Goal: Task Accomplishment & Management: Manage account settings

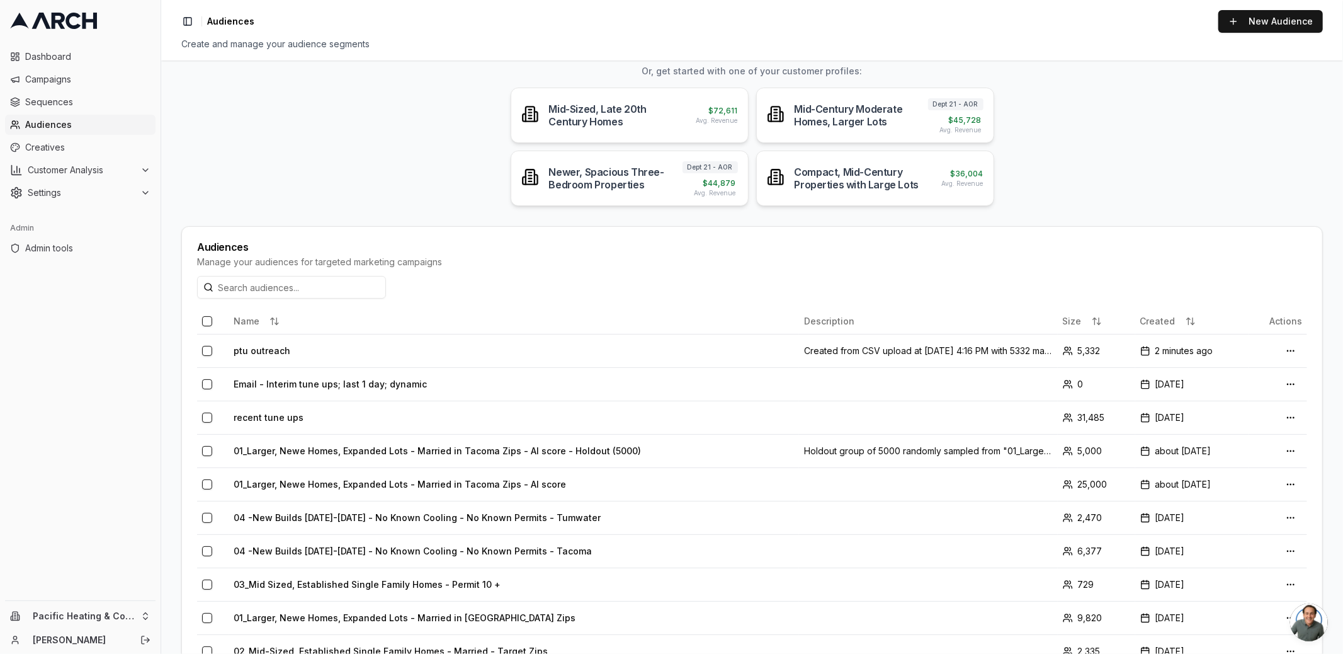
scroll to position [136, 0]
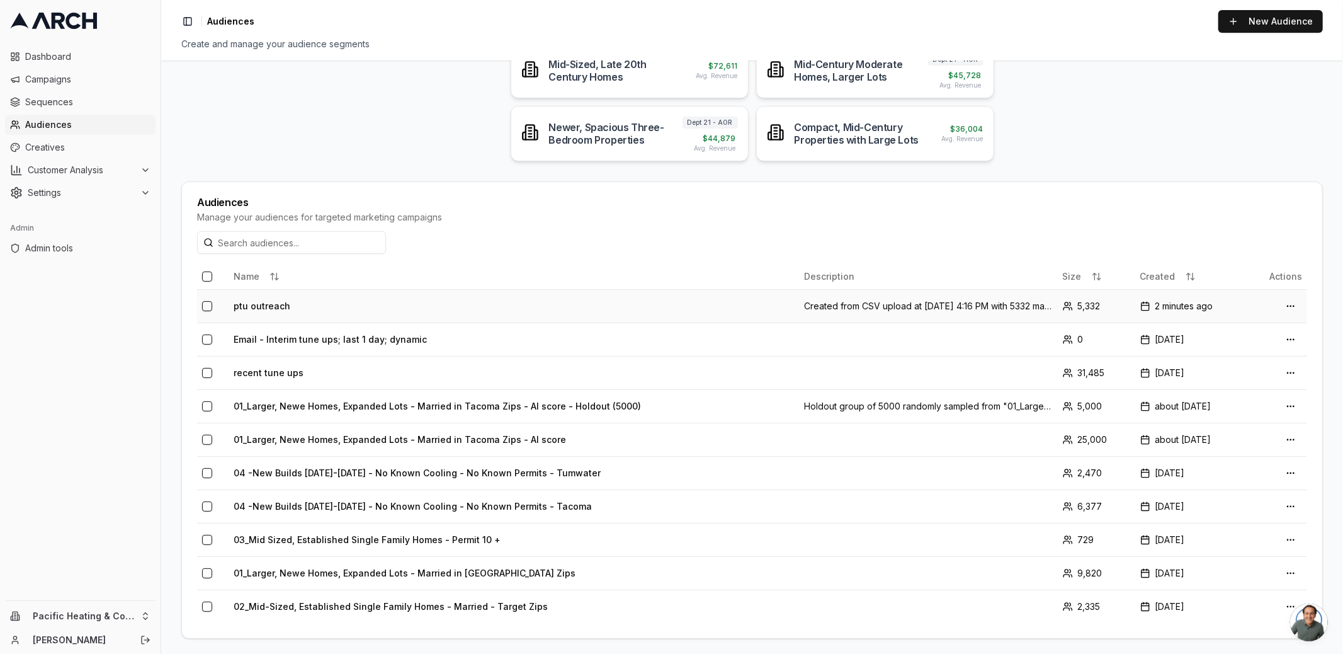
click at [278, 306] on td "ptu outreach" at bounding box center [514, 305] width 570 height 33
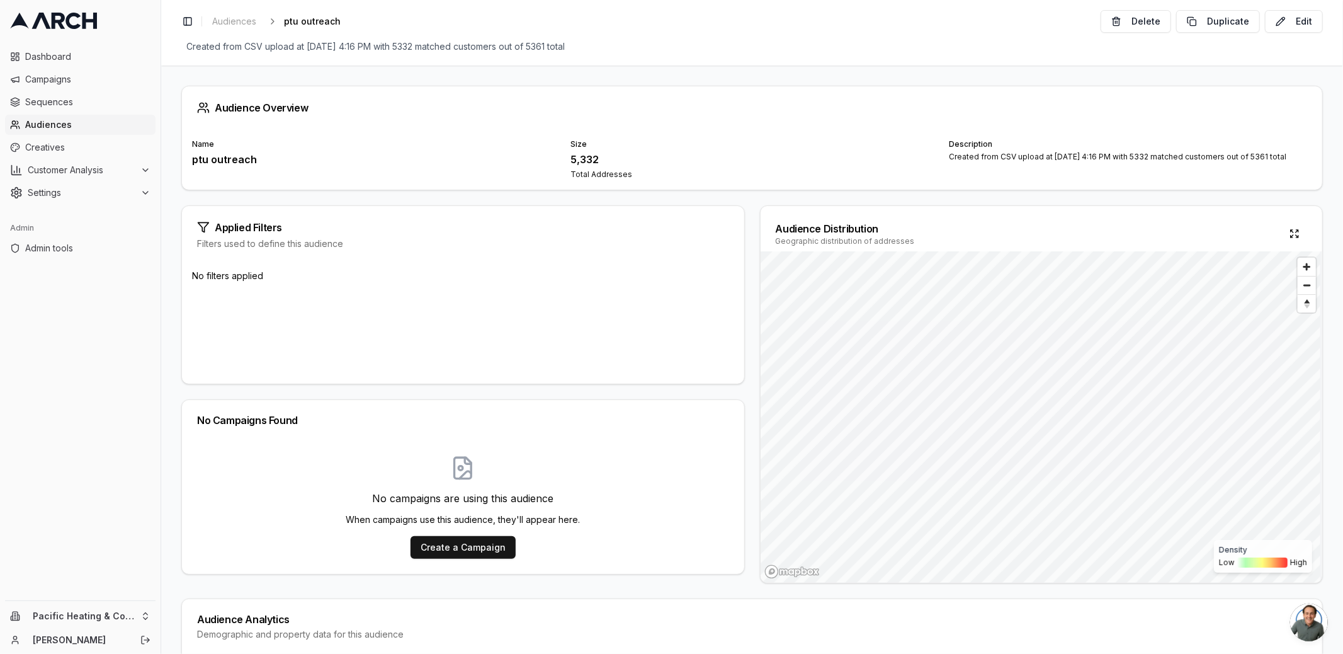
click at [172, 215] on div "Audience Overview Name ptu outreach Size 5,332 Total Addresses Description Crea…" at bounding box center [752, 359] width 1182 height 588
click at [744, 198] on div "Audience Overview Name ptu outreach Size 5,332 Total Addresses Description Crea…" at bounding box center [752, 359] width 1182 height 588
click at [586, 161] on div "5,332" at bounding box center [751, 159] width 363 height 15
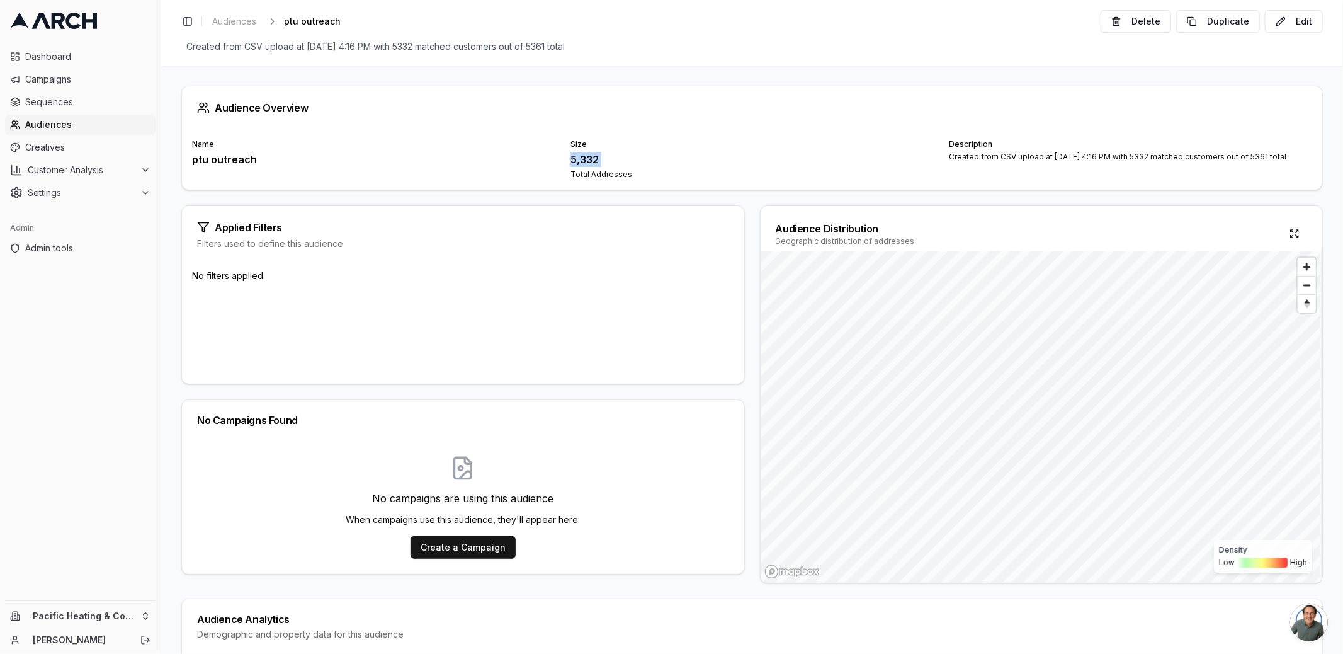
click at [586, 161] on div "5,332" at bounding box center [751, 159] width 363 height 15
click at [615, 174] on div "Total Addresses" at bounding box center [751, 174] width 363 height 10
click at [626, 178] on div "Total Addresses" at bounding box center [751, 174] width 363 height 10
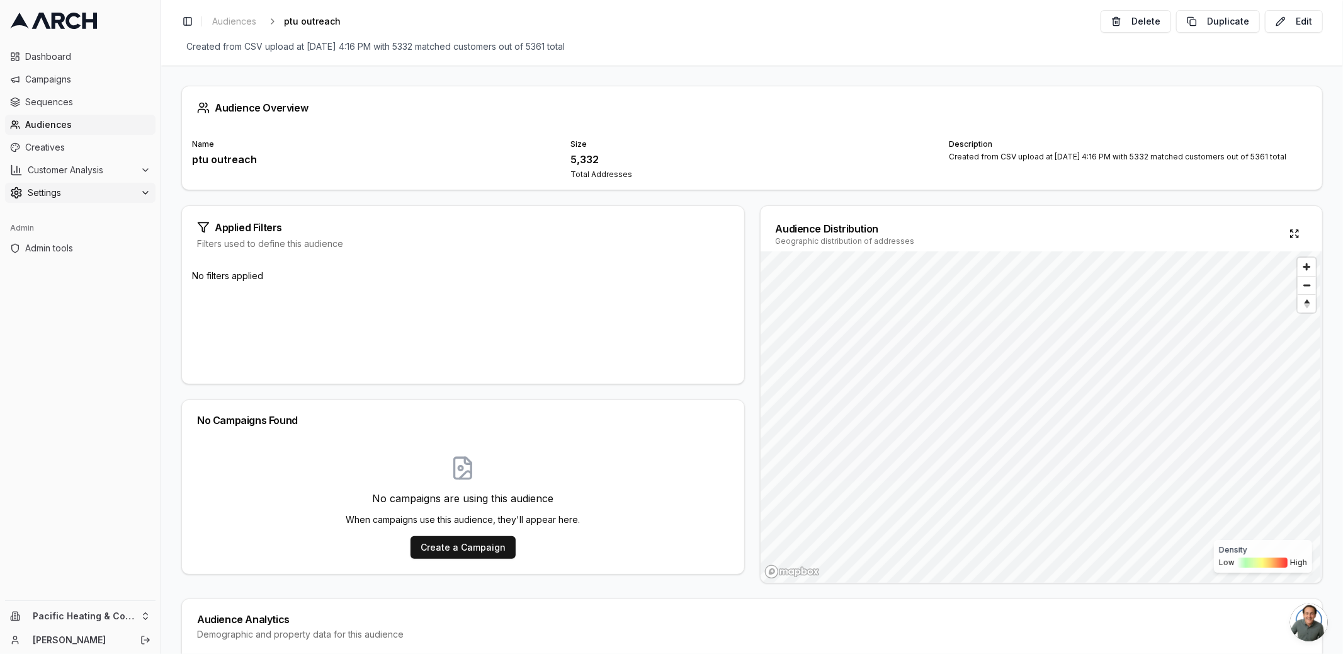
click at [65, 200] on button "Settings" at bounding box center [80, 193] width 150 height 20
click at [99, 354] on span "Address Uploads" at bounding box center [82, 354] width 72 height 13
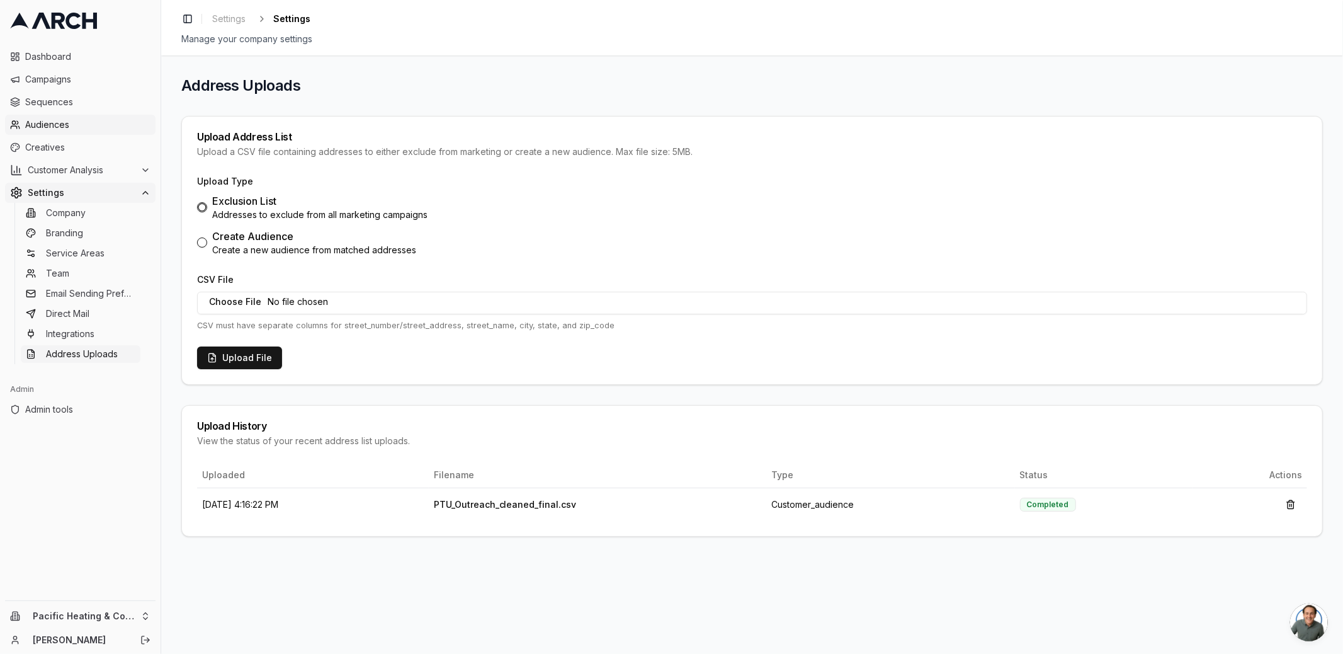
click at [76, 121] on span "Audiences" at bounding box center [87, 124] width 125 height 13
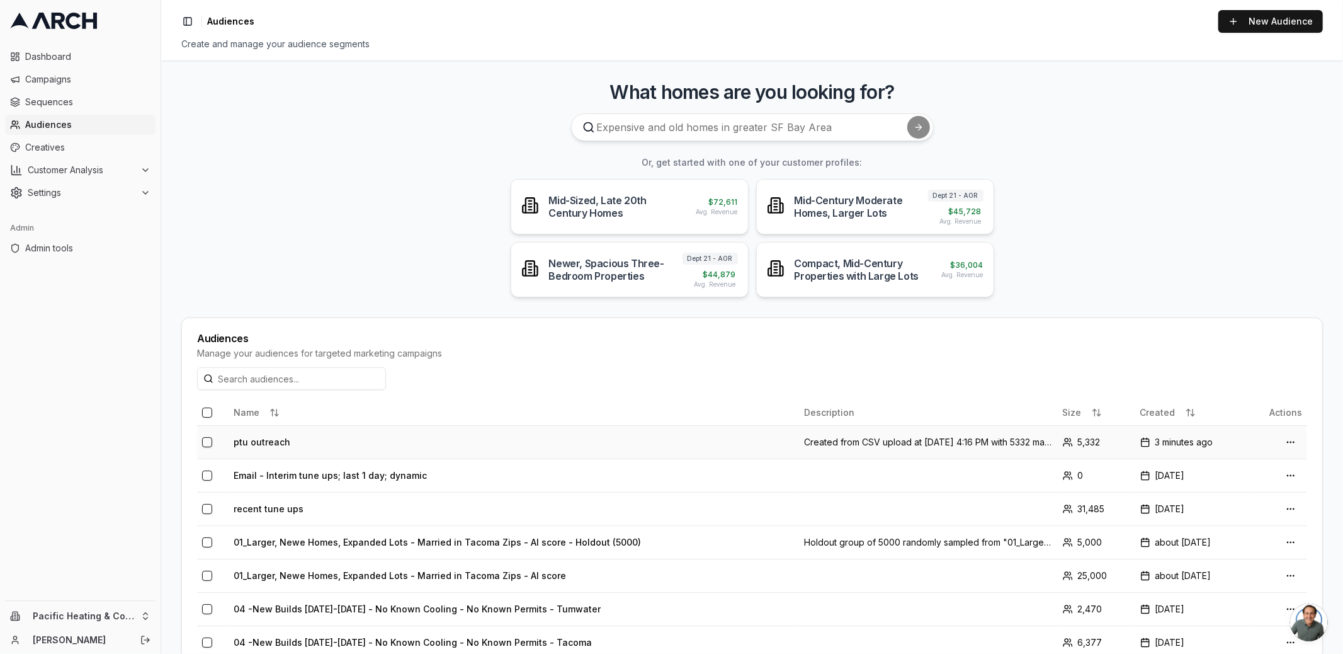
click at [266, 438] on td "ptu outreach" at bounding box center [514, 441] width 570 height 33
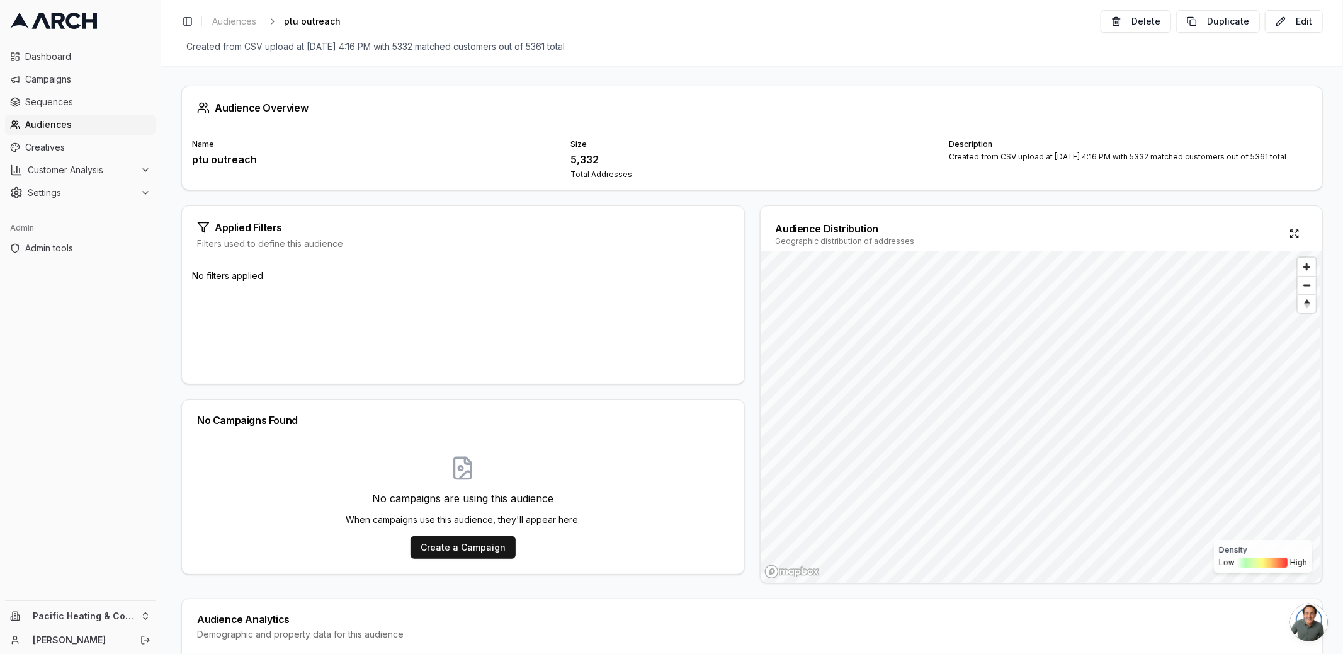
click at [576, 161] on div "5,332" at bounding box center [751, 159] width 363 height 15
click at [577, 150] on div "Size 5,332 Total Addresses" at bounding box center [751, 159] width 363 height 40
click at [1294, 21] on button "Edit" at bounding box center [1294, 21] width 58 height 23
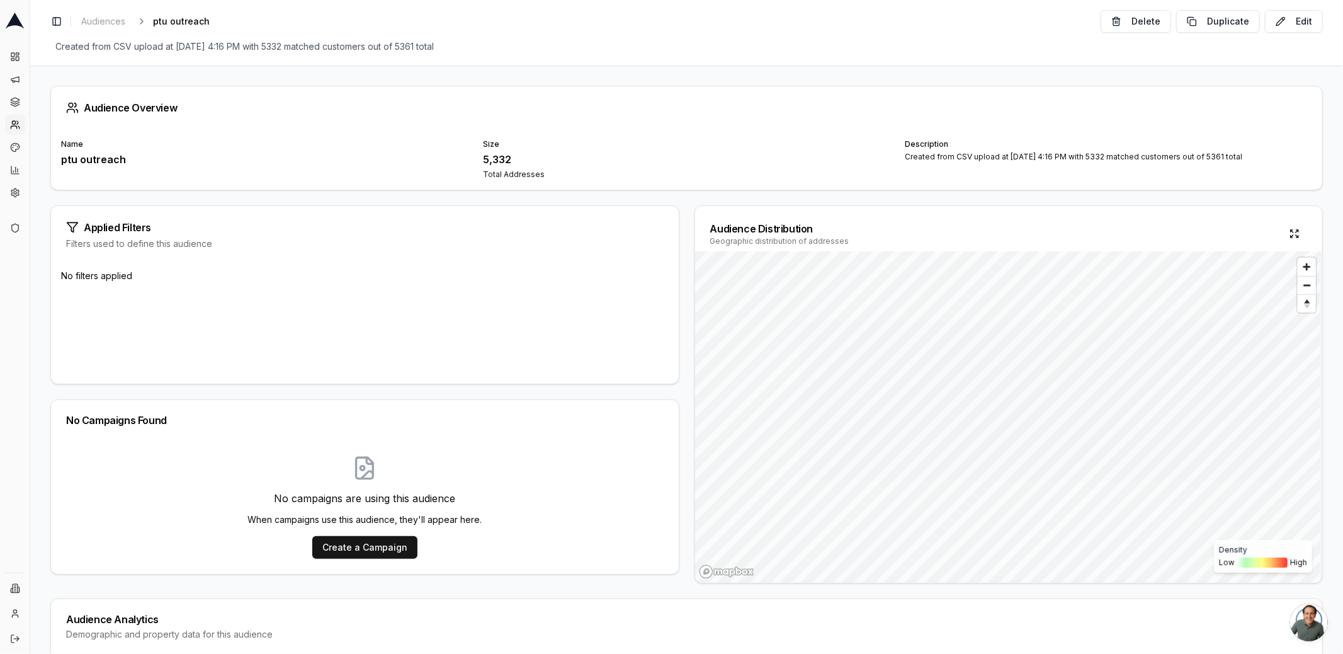
click at [490, 162] on div "5,332" at bounding box center [686, 159] width 407 height 15
click at [501, 171] on div "Total Addresses" at bounding box center [686, 174] width 407 height 10
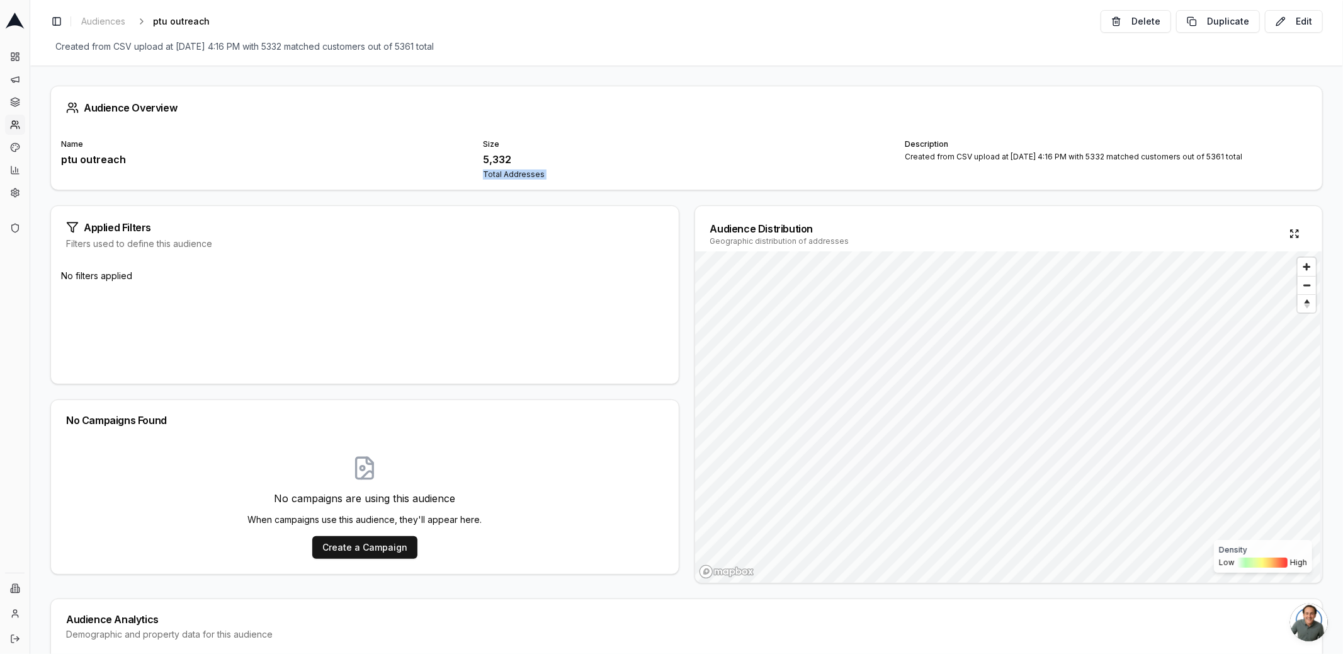
click at [501, 171] on div "Total Addresses" at bounding box center [686, 174] width 407 height 10
click at [521, 206] on div "Applied Filters Filters used to define this audience" at bounding box center [365, 232] width 628 height 52
drag, startPoint x: 953, startPoint y: 154, endPoint x: 1031, endPoint y: 164, distance: 78.1
click at [1031, 164] on div "Description Created from CSV upload at Sep 29, 2025, 4:16 PM with 5332 matched …" at bounding box center [1108, 159] width 407 height 40
click at [1030, 161] on div "Created from CSV upload at [DATE] 4:16 PM with 5332 matched customers out of 53…" at bounding box center [1108, 157] width 407 height 10
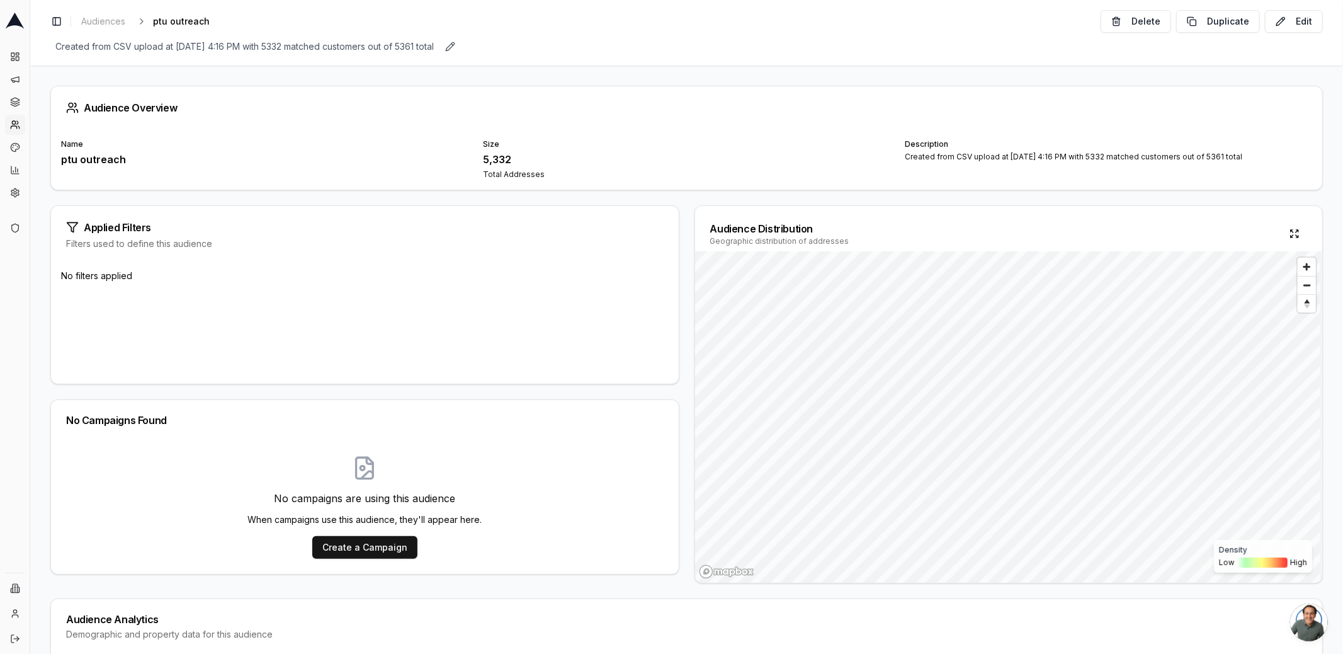
click at [439, 42] on span "Created from CSV upload at [DATE] 4:16 PM with 5332 matched customers out of 53…" at bounding box center [244, 47] width 388 height 18
click at [489, 49] on input "Created from CSV upload at [DATE] 4:16 PM with 5332 matched customers out of 53…" at bounding box center [666, 47] width 1232 height 19
drag, startPoint x: 489, startPoint y: 49, endPoint x: 401, endPoint y: 51, distance: 87.5
click at [401, 51] on input "Created from CSV upload at [DATE] 4:16 PM with 5332 matched customers out of 53…" at bounding box center [666, 47] width 1232 height 19
type input "Created from CSV upload at Sep 29, 2025, 4:16 PM with 5332 matched customers"
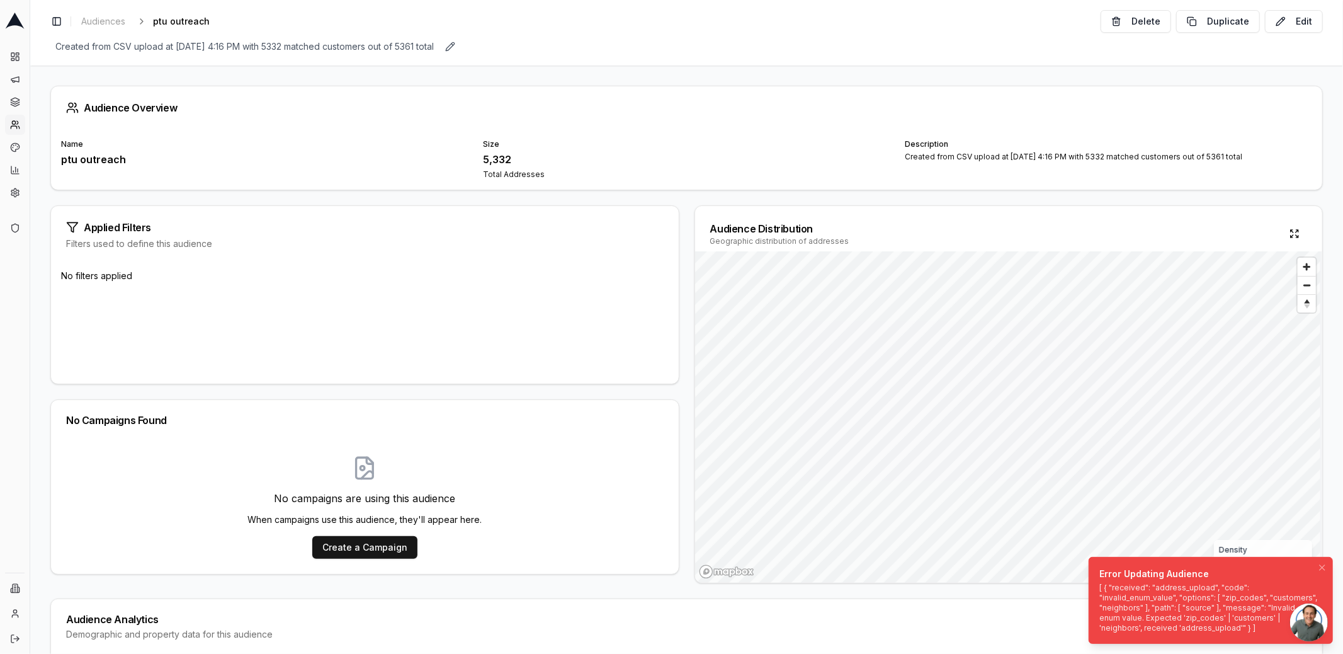
drag, startPoint x: 1213, startPoint y: 625, endPoint x: 1134, endPoint y: 596, distance: 84.1
click at [1134, 596] on div "[ { "received": "address_upload", "code": "invalid_enum_value", "options": [ "z…" at bounding box center [1208, 607] width 218 height 50
drag, startPoint x: 1131, startPoint y: 589, endPoint x: 992, endPoint y: 593, distance: 139.8
click at [1099, 593] on div "[ { "received": "address_upload", "code": "invalid_enum_value", "options": [ "z…" at bounding box center [1208, 607] width 218 height 50
click at [1319, 569] on icon "Notifications (F8)" at bounding box center [1322, 567] width 10 height 10
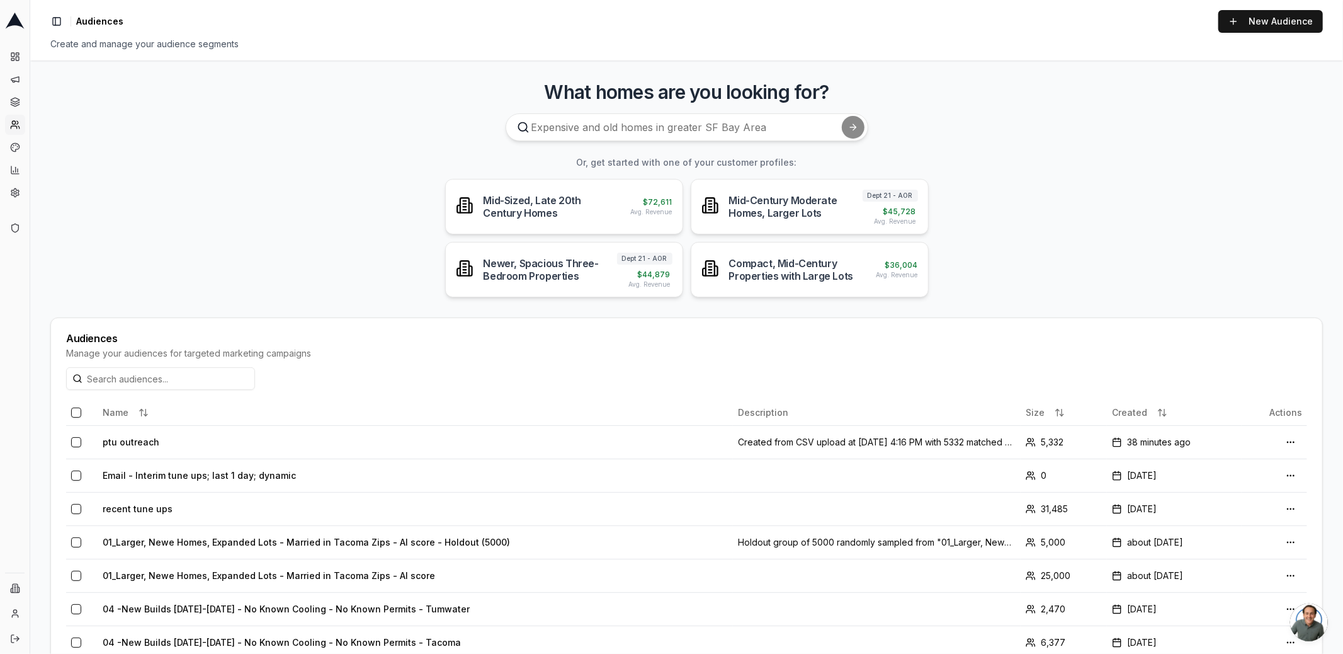
click at [296, 263] on main "What homes are you looking for? Or, get started with one of your customer profi…" at bounding box center [686, 356] width 1313 height 593
click at [17, 125] on icon at bounding box center [15, 125] width 10 height 10
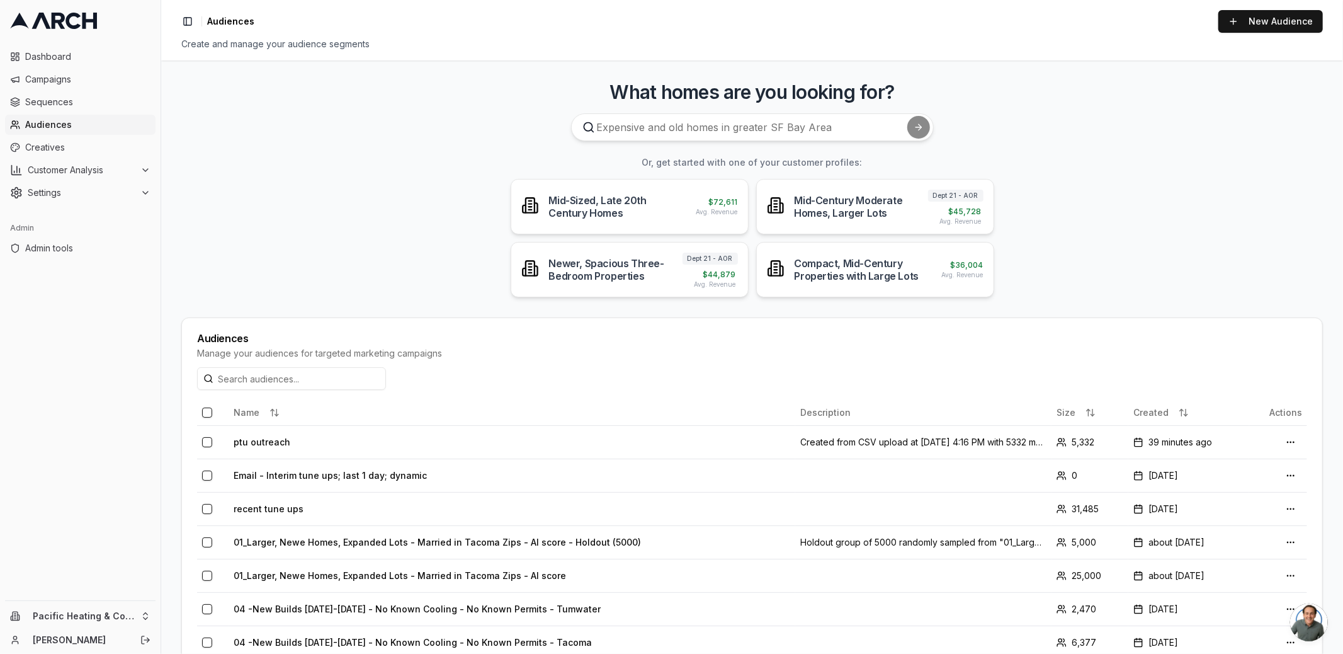
click at [170, 371] on main "What homes are you looking for? Or, get started with one of your customer profi…" at bounding box center [752, 356] width 1182 height 593
click at [262, 438] on td "ptu outreach" at bounding box center [512, 441] width 567 height 33
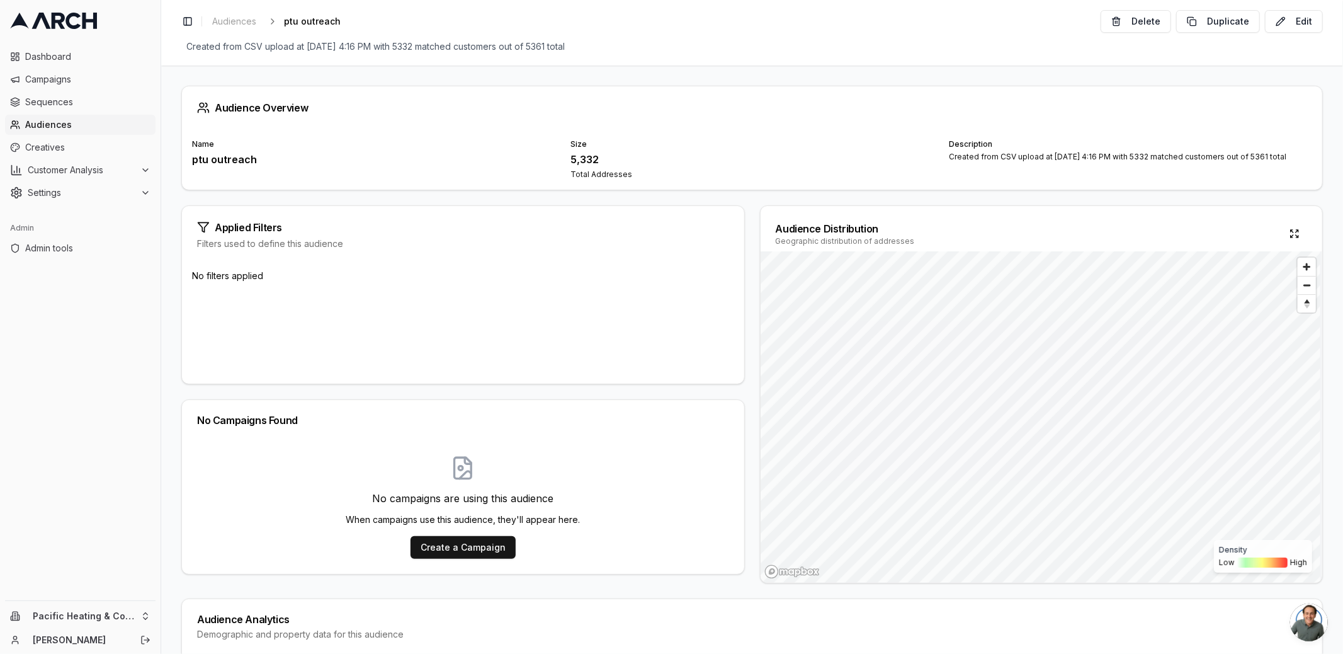
click at [556, 37] on div "Toggle Sidebar Audiences ptu outreach Edit Delete Duplicate Edit Created from C…" at bounding box center [752, 32] width 1182 height 65
click at [590, 42] on button "Edit" at bounding box center [581, 47] width 18 height 18
click at [611, 47] on input "Created from CSV upload at [DATE] 4:16 PM with 5332 matched customers out of 53…" at bounding box center [731, 47] width 1101 height 19
drag, startPoint x: 611, startPoint y: 47, endPoint x: 536, endPoint y: 47, distance: 74.9
click at [536, 47] on input "Created from CSV upload at [DATE] 4:16 PM with 5332 matched customers out of 53…" at bounding box center [731, 47] width 1101 height 19
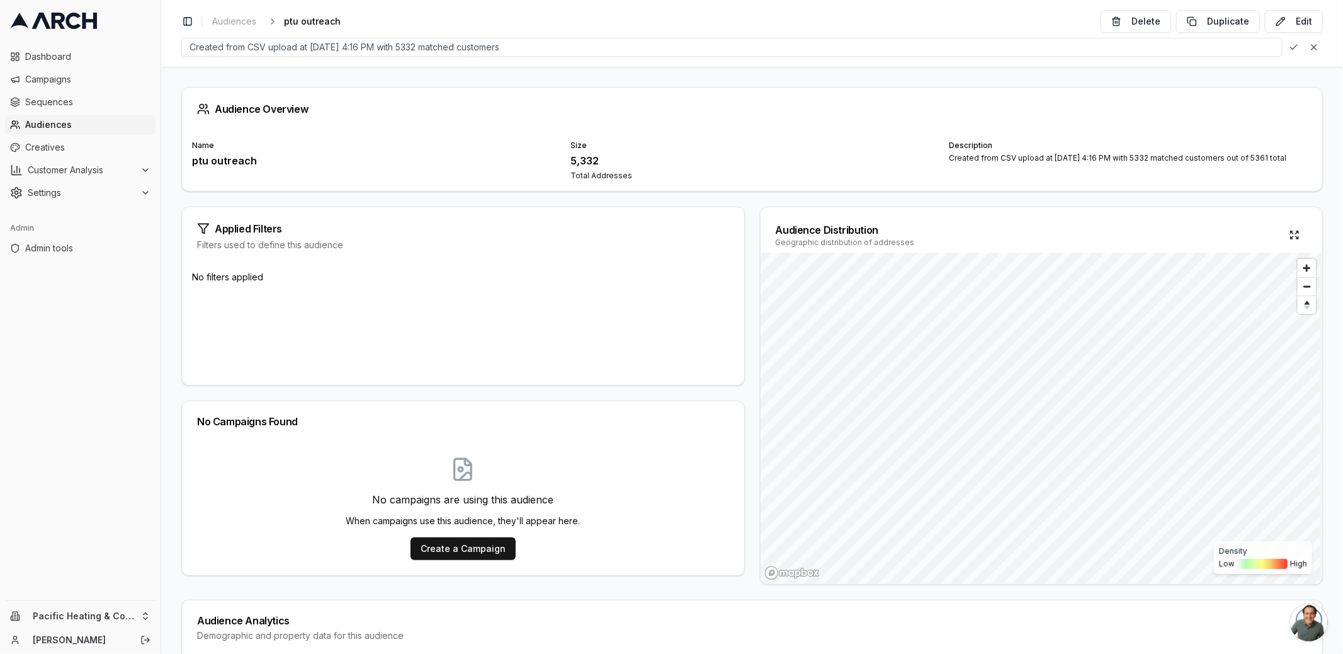
type input "Created from CSV upload at Sep 29, 2025, 4:16 PM with 5332 matched customers"
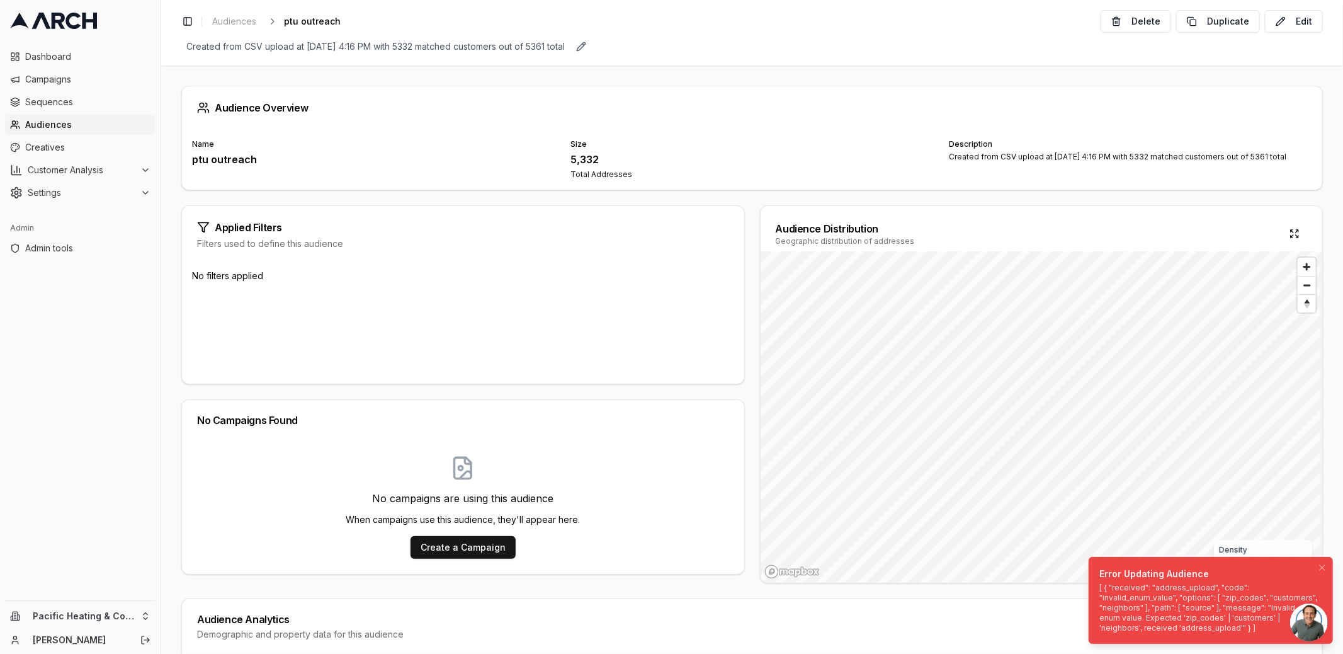
drag, startPoint x: 1215, startPoint y: 630, endPoint x: 1114, endPoint y: 627, distance: 101.4
click at [1114, 627] on div "[ { "received": "address_upload", "code": "invalid_enum_value", "options": [ "z…" at bounding box center [1208, 607] width 218 height 50
drag, startPoint x: 1158, startPoint y: 611, endPoint x: 1083, endPoint y: 611, distance: 74.9
click at [1083, 611] on ol "Error Updating Audience [ { "received": "address_upload", "code": "invalid_enum…" at bounding box center [1211, 600] width 264 height 107
drag, startPoint x: 1102, startPoint y: 577, endPoint x: 1086, endPoint y: 606, distance: 33.3
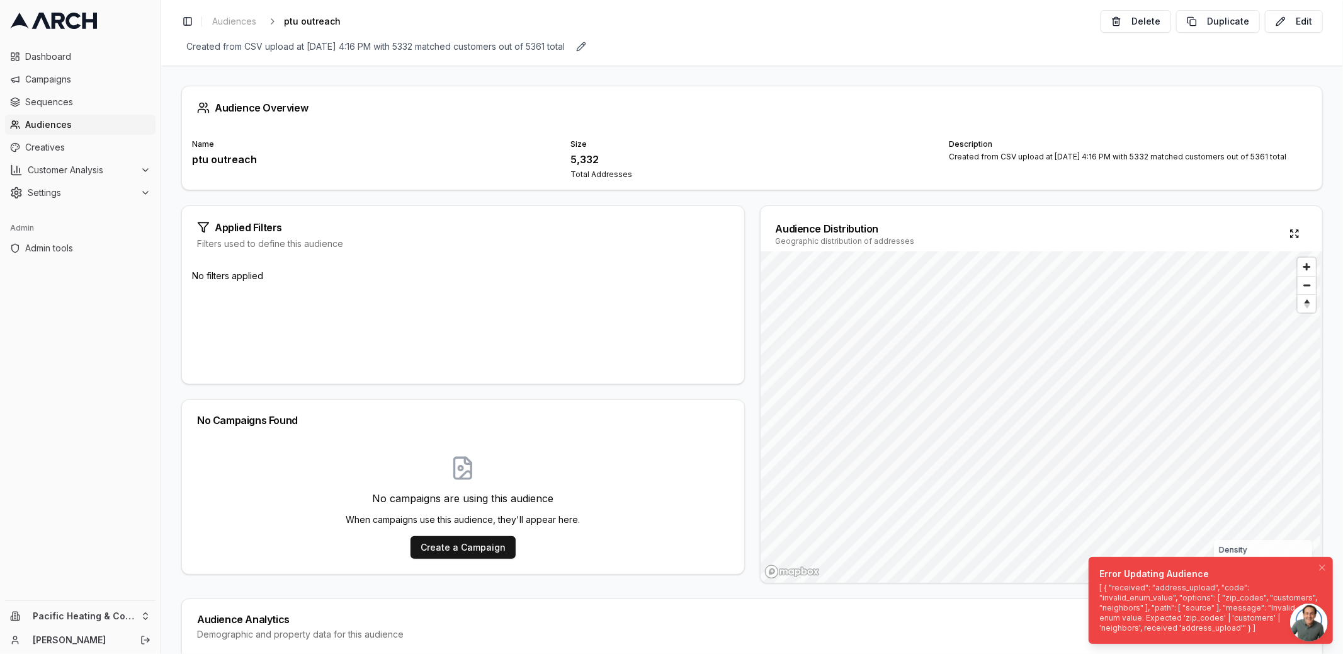
click at [1099, 580] on div "Error Updating Audience" at bounding box center [1208, 573] width 218 height 13
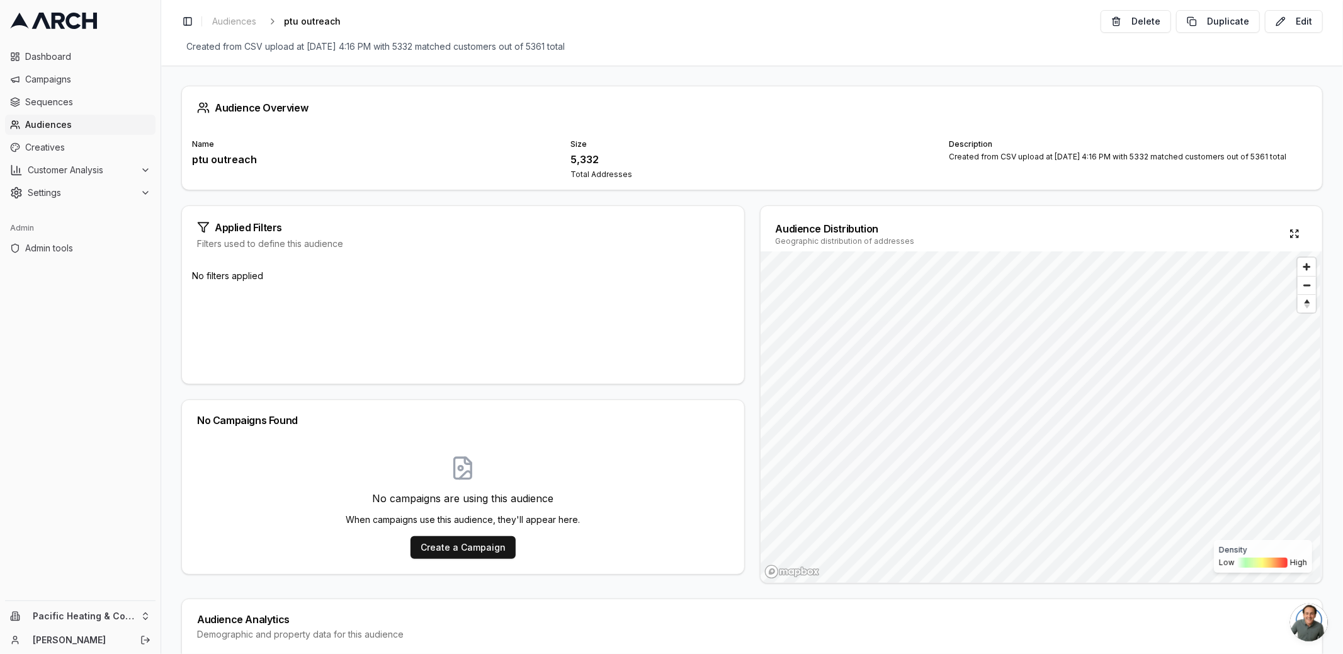
click at [52, 120] on span "Audiences" at bounding box center [87, 124] width 125 height 13
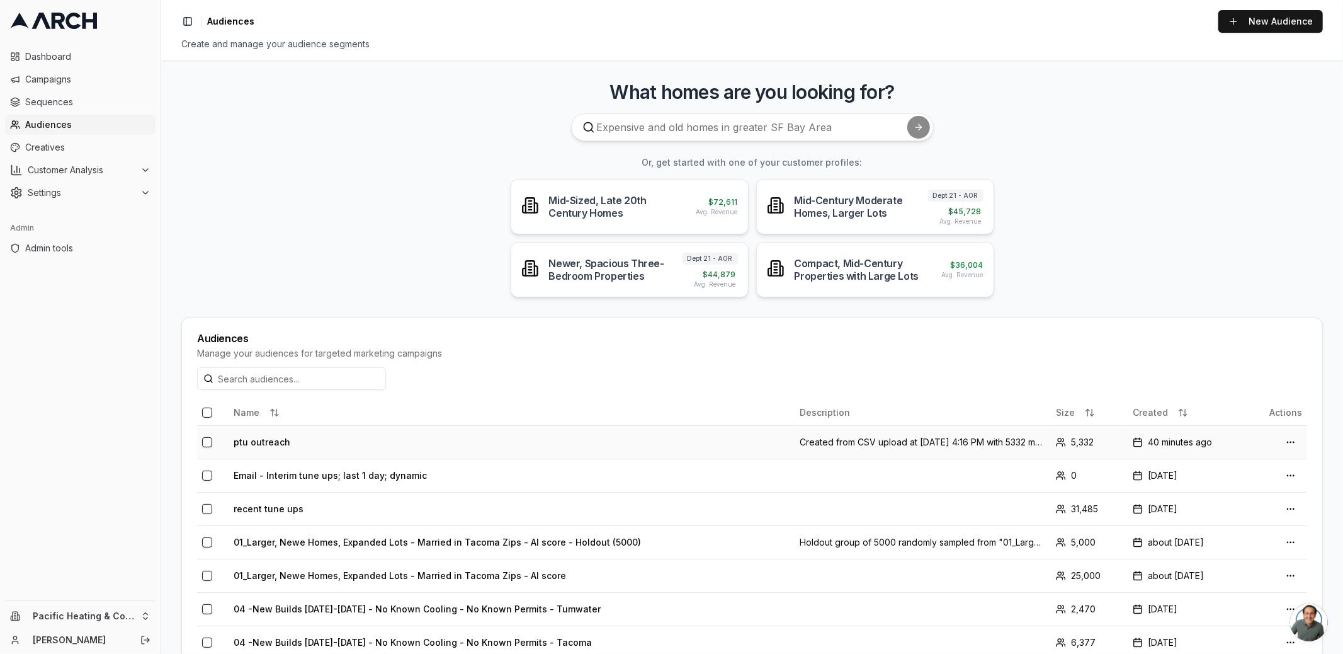
click at [207, 442] on button "button" at bounding box center [207, 442] width 10 height 10
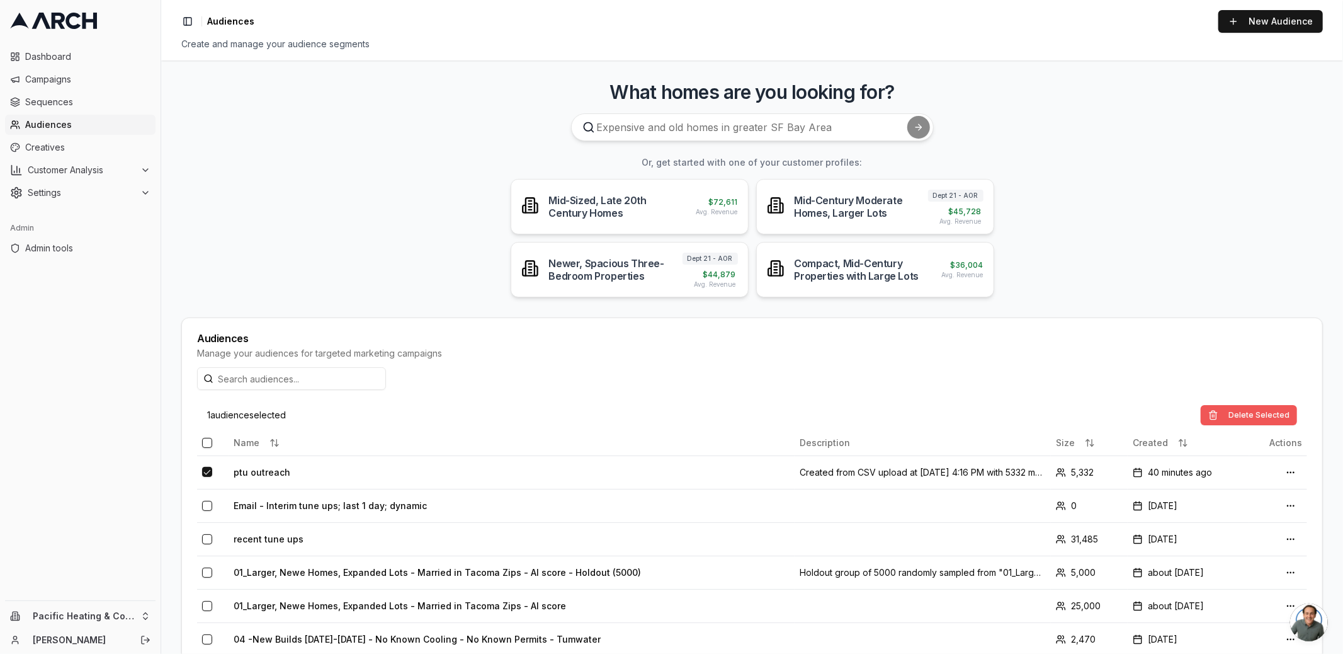
click at [1250, 414] on button "Delete Selected" at bounding box center [1249, 415] width 96 height 20
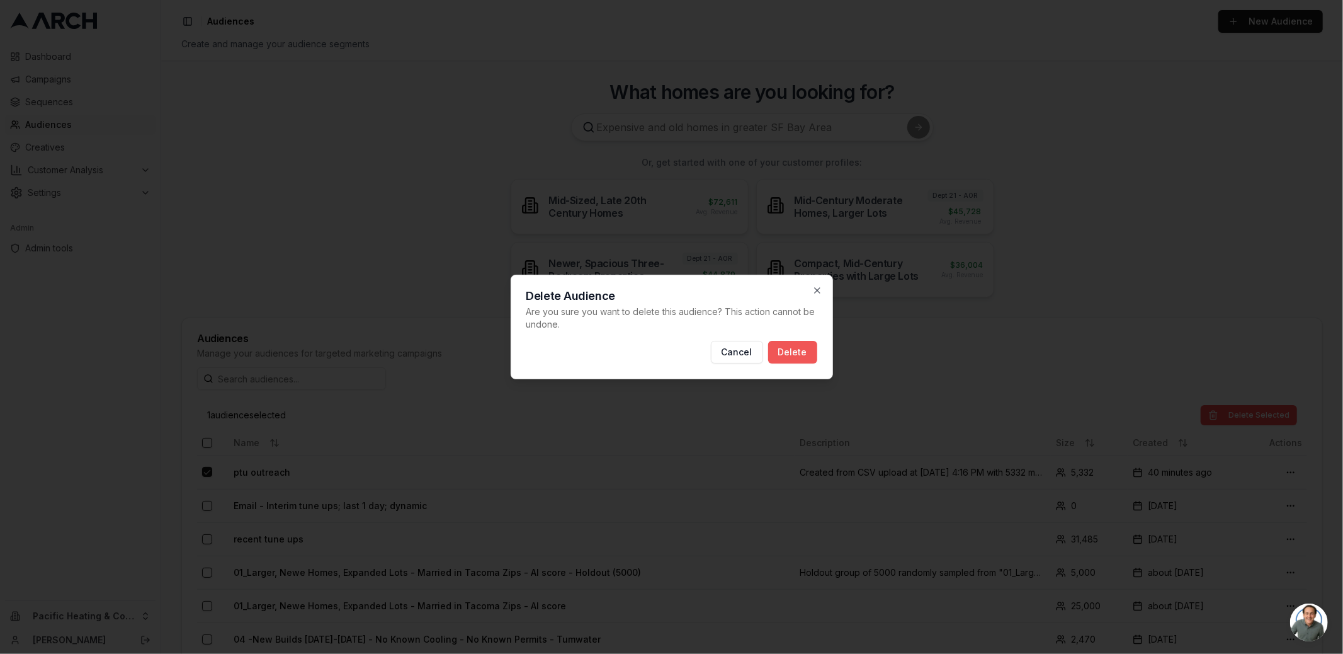
click at [787, 354] on button "Delete" at bounding box center [792, 352] width 49 height 23
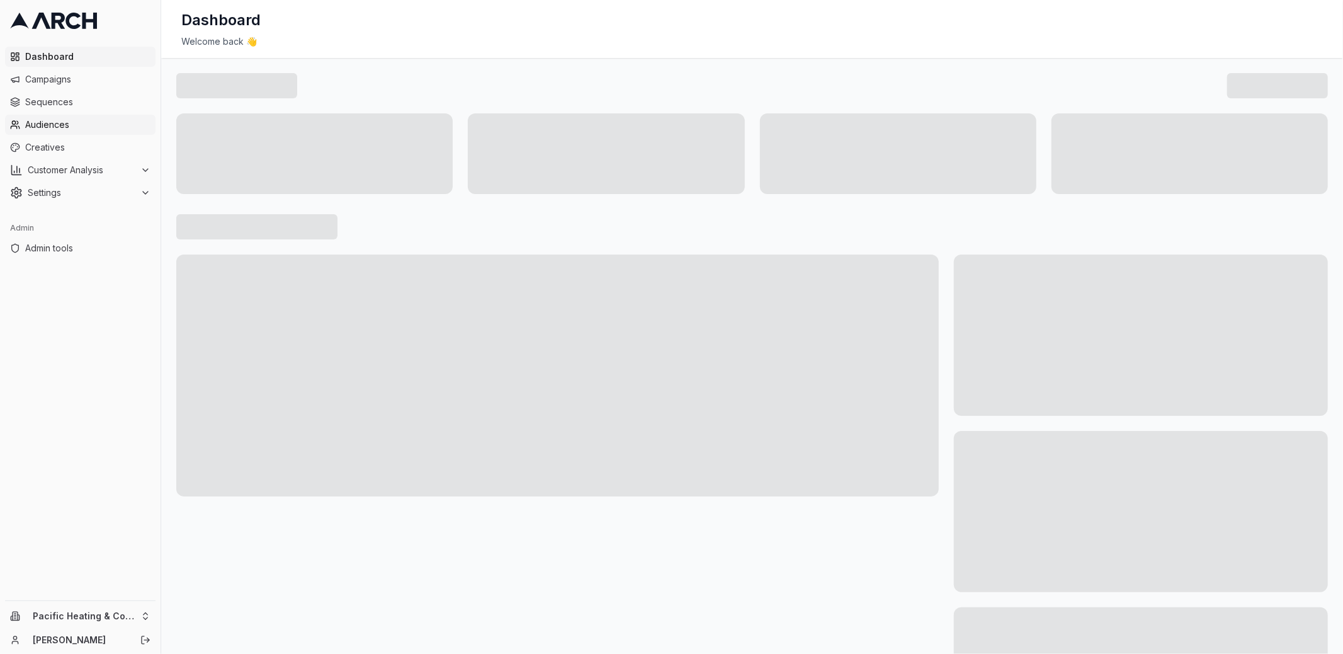
click at [92, 128] on span "Audiences" at bounding box center [87, 124] width 125 height 13
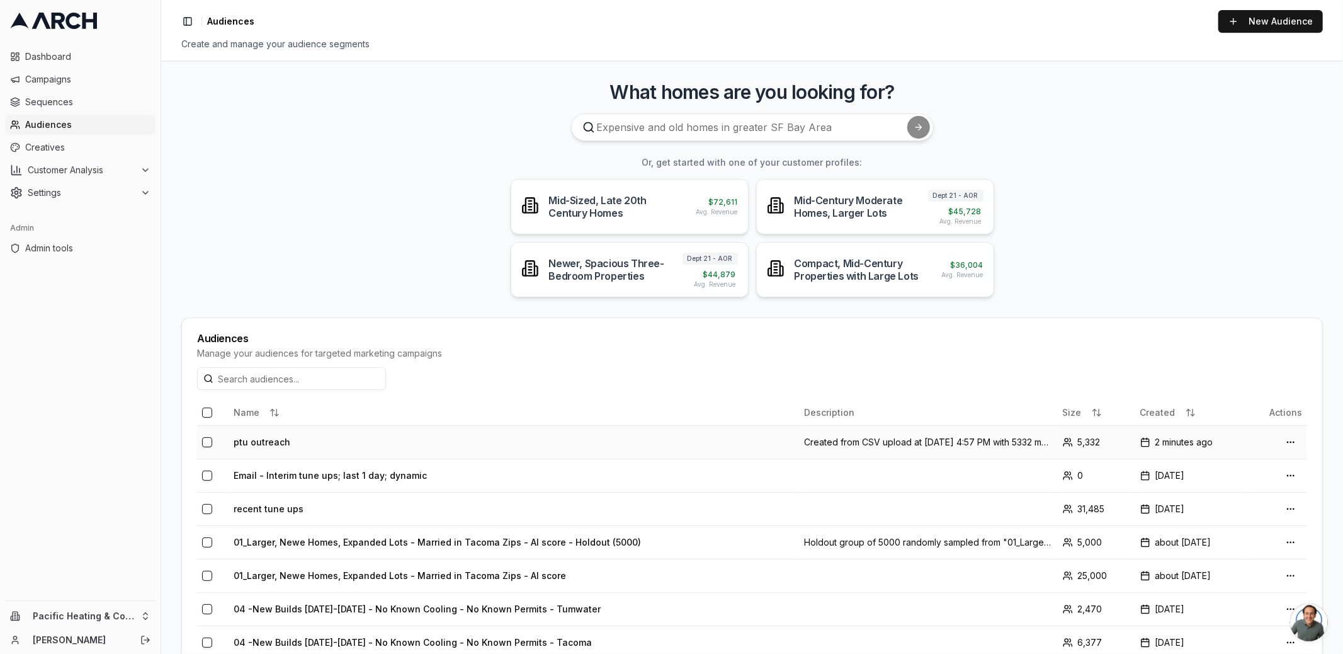
click at [281, 445] on td "ptu outreach" at bounding box center [514, 441] width 570 height 33
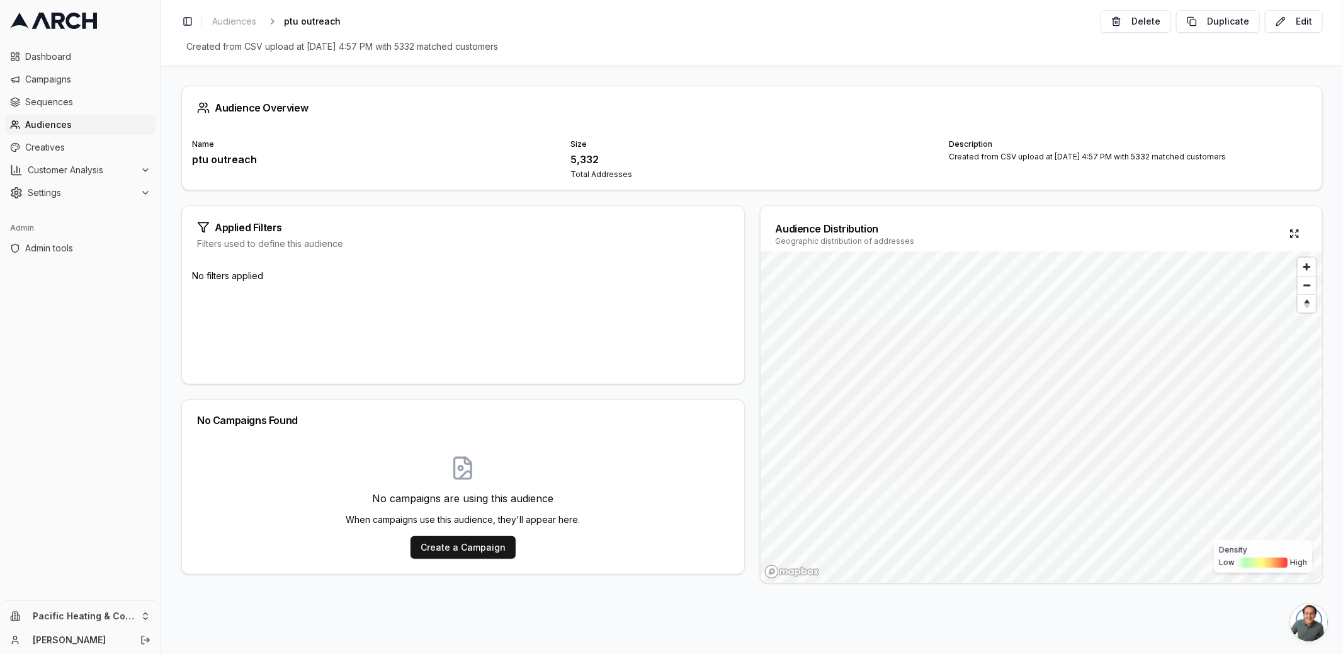
click at [237, 70] on div "Audience Overview Name ptu outreach Size 5,332 Total Addresses Description Crea…" at bounding box center [752, 359] width 1182 height 588
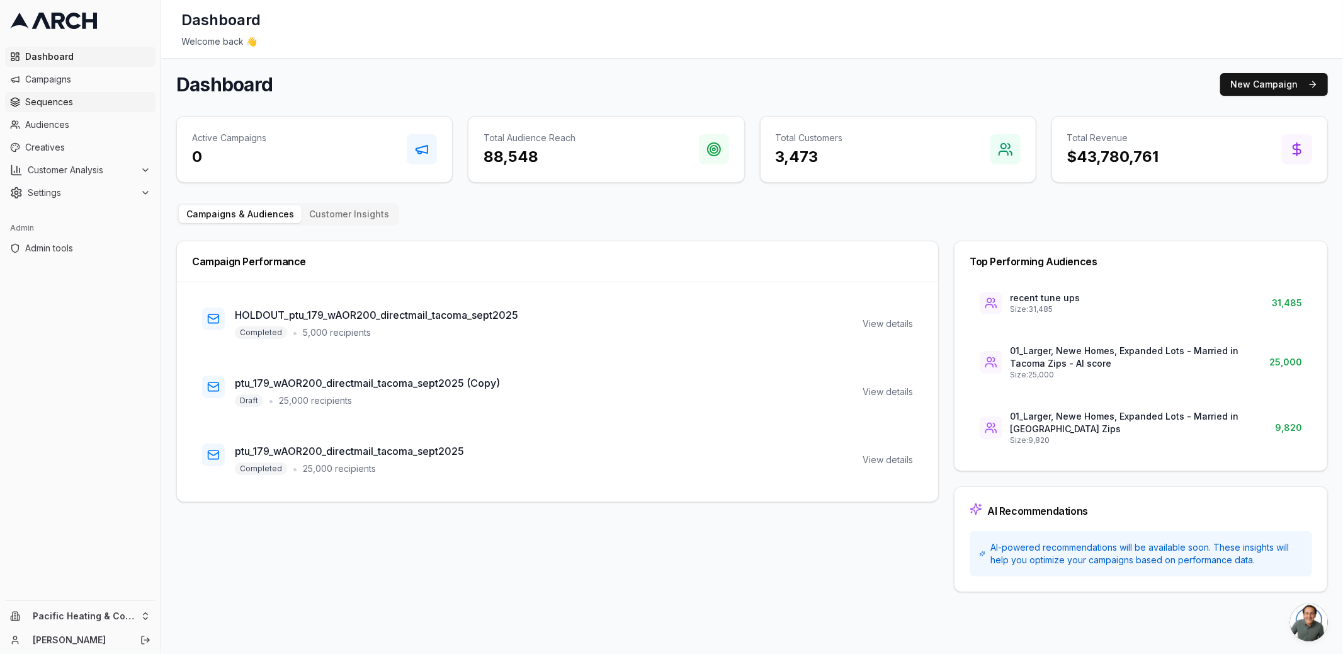
click at [105, 111] on link "Sequences" at bounding box center [80, 102] width 150 height 20
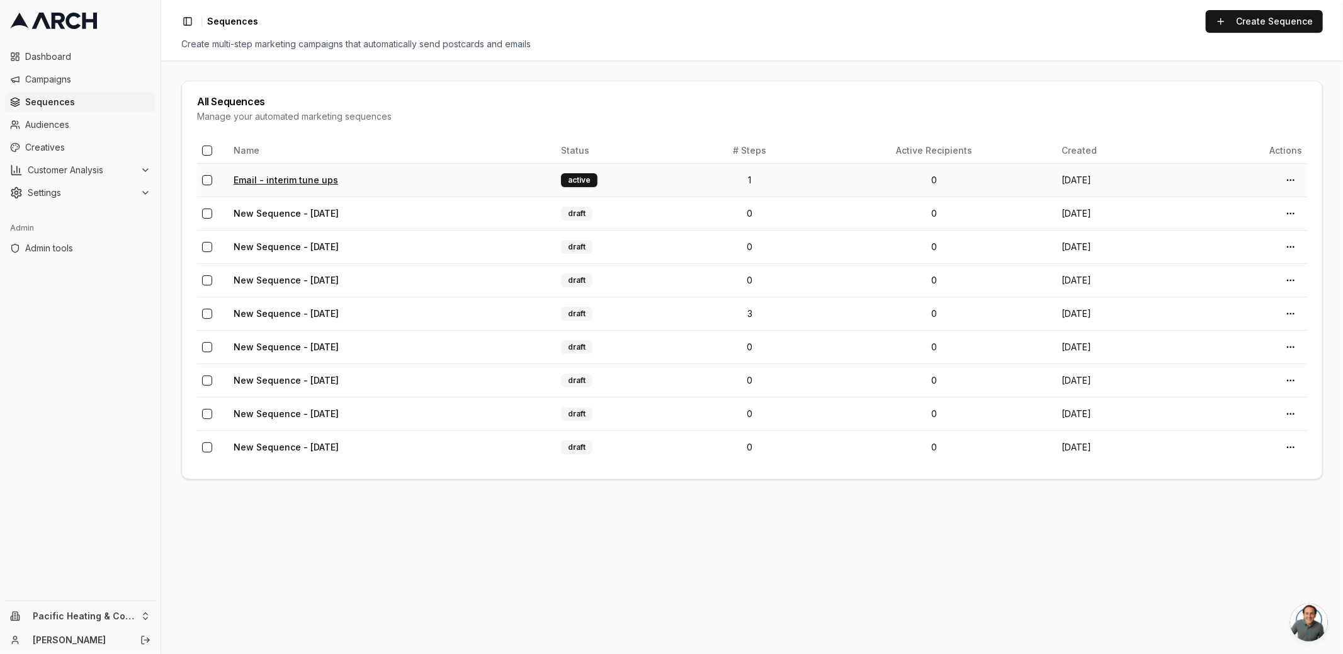
click at [305, 179] on link "Email - interim tune ups" at bounding box center [286, 179] width 105 height 11
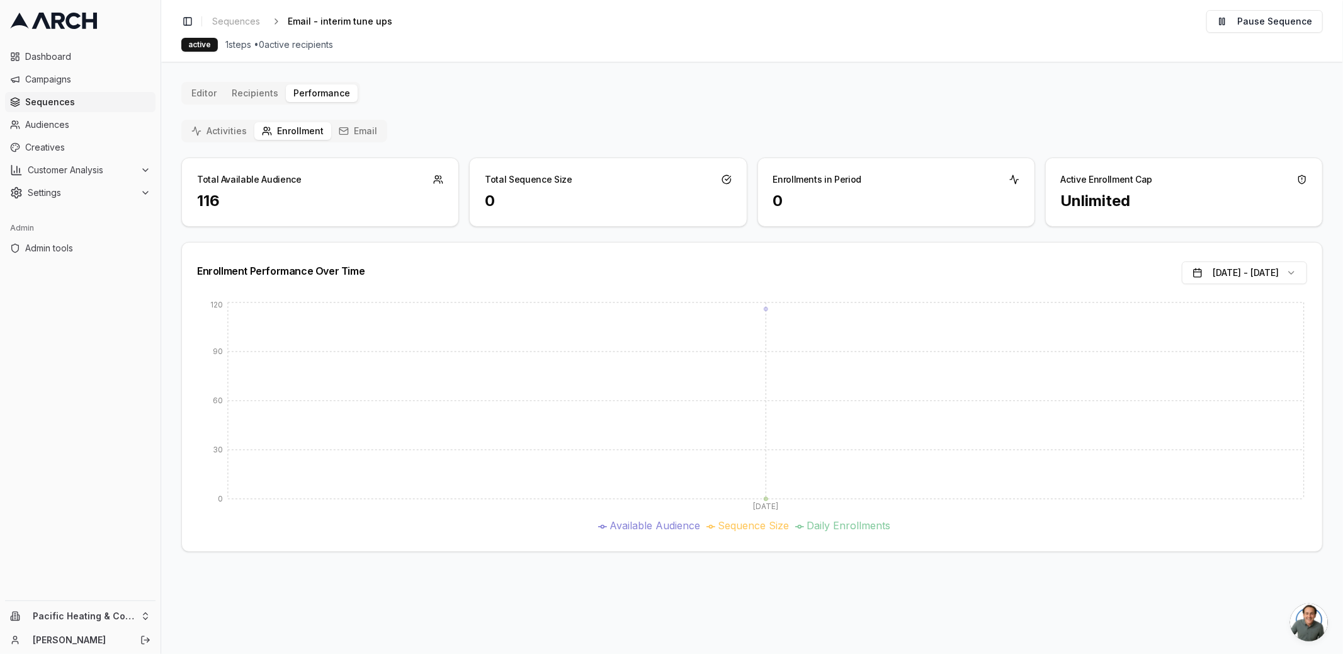
click at [349, 132] on button "Email" at bounding box center [358, 131] width 54 height 18
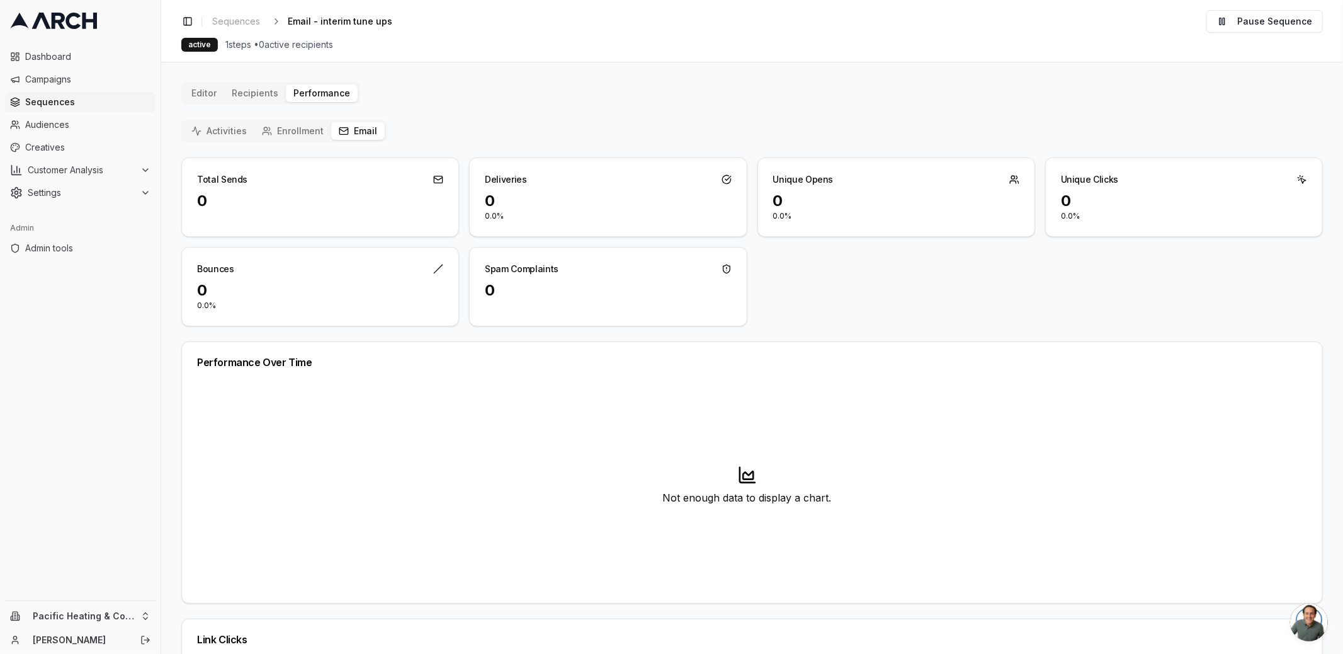
click at [298, 123] on button "Enrollment" at bounding box center [292, 131] width 77 height 18
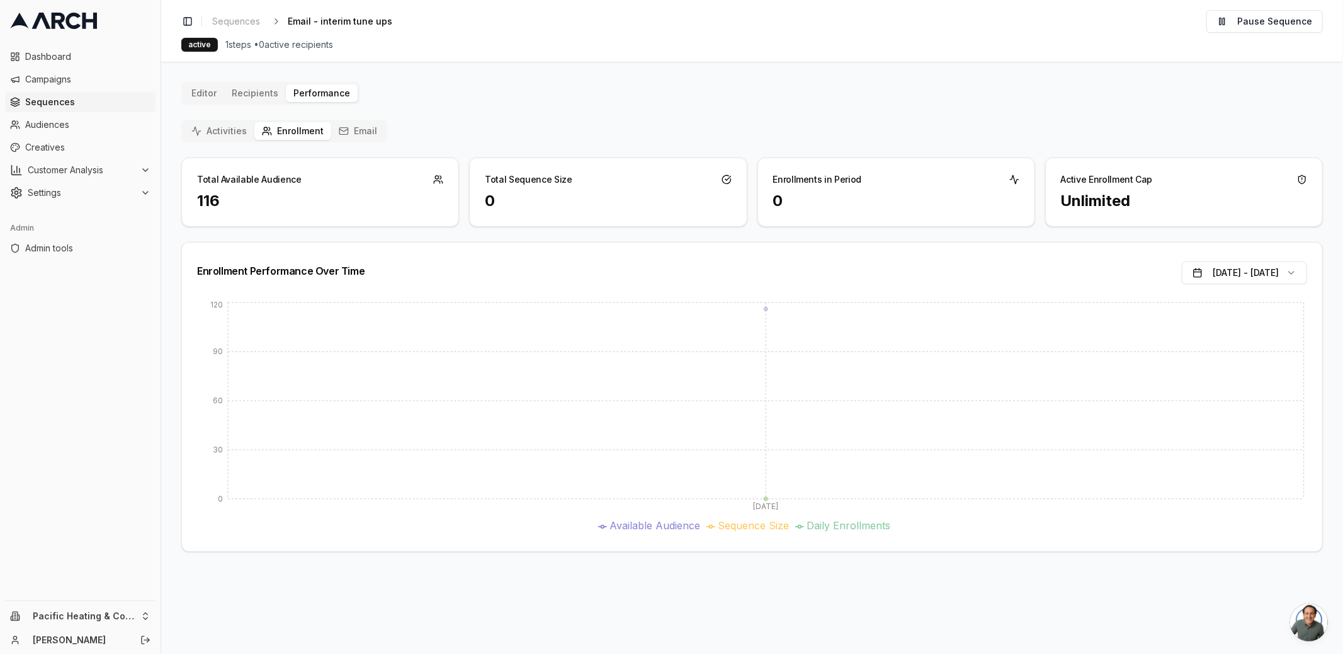
click at [201, 132] on button "Activities" at bounding box center [219, 131] width 71 height 18
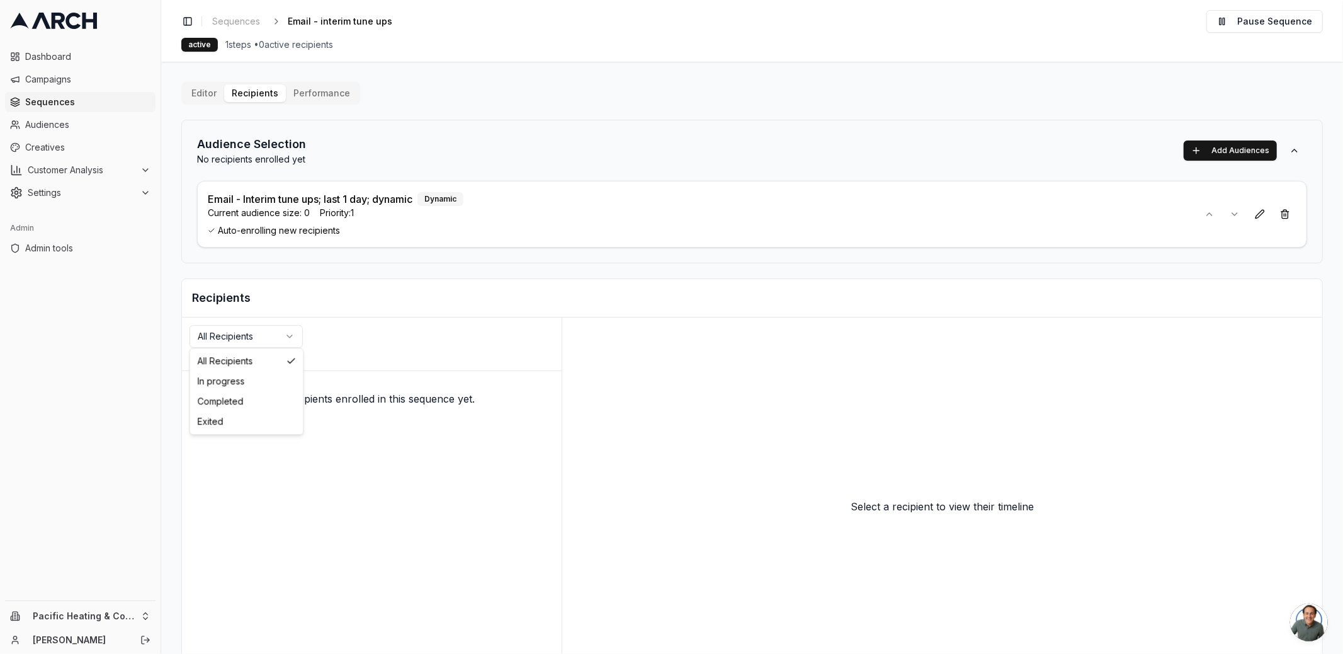
click at [266, 344] on html "Dashboard Campaigns Sequences Audiences Creatives Customer Analysis Settings Ad…" at bounding box center [671, 327] width 1343 height 654
click at [253, 339] on html "Dashboard Campaigns Sequences Audiences Creatives Customer Analysis Settings Ad…" at bounding box center [671, 327] width 1343 height 654
click at [287, 196] on p "Email - Interim tune ups; last 1 day; dynamic" at bounding box center [310, 198] width 205 height 15
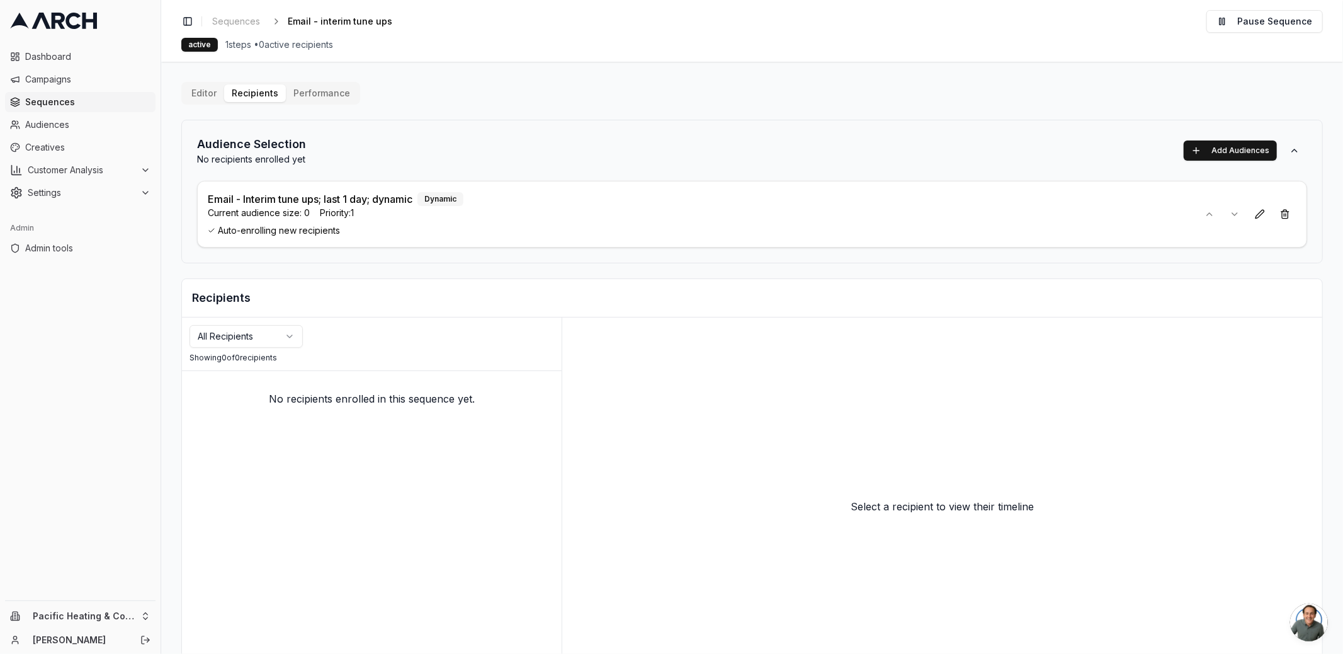
click at [338, 303] on h2 "Recipients" at bounding box center [752, 298] width 1120 height 18
click at [601, 45] on div "active 1 steps • 0 active recipients" at bounding box center [751, 45] width 1141 height 14
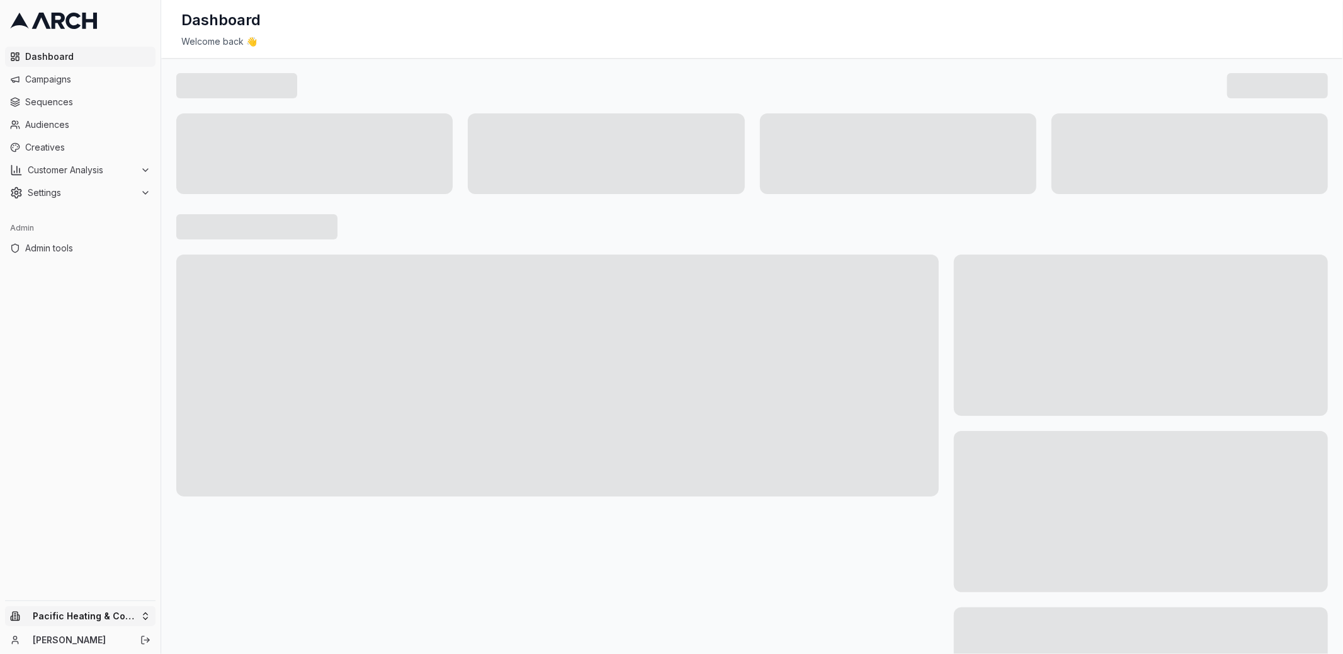
click at [128, 611] on html "Dashboard Campaigns Sequences Audiences Creatives Customer Analysis Settings Ad…" at bounding box center [671, 327] width 1343 height 654
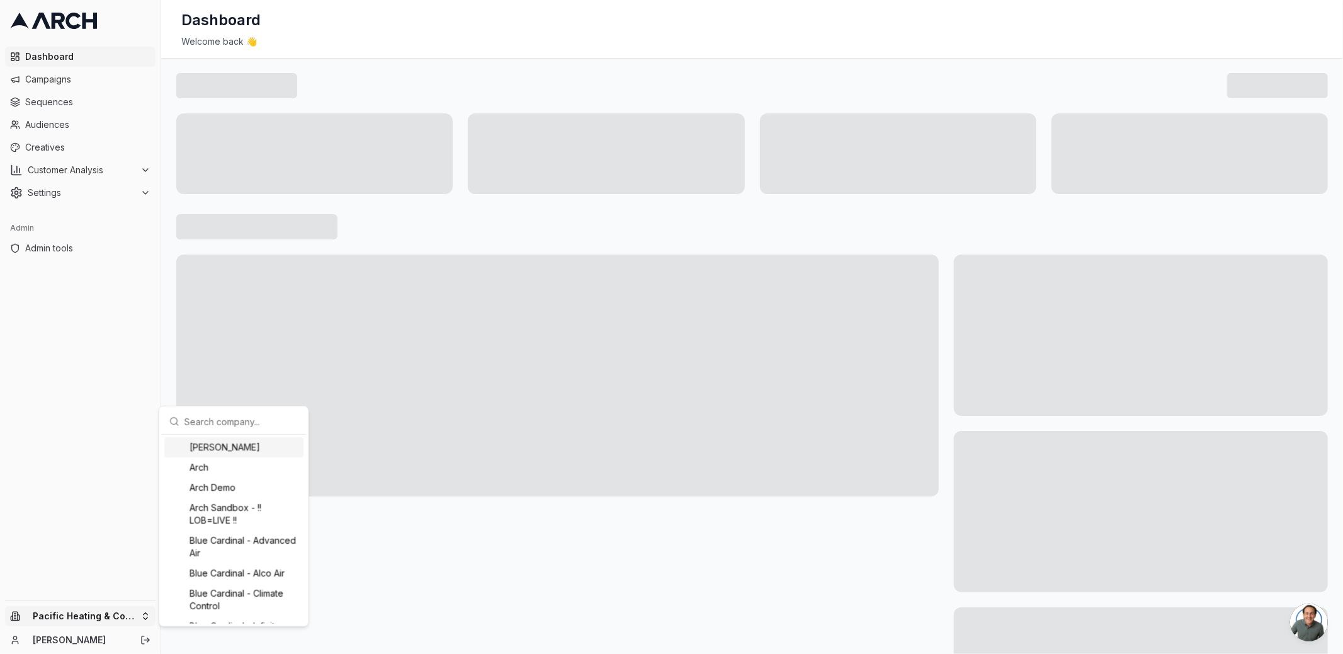
click at [220, 413] on input "text" at bounding box center [241, 421] width 114 height 25
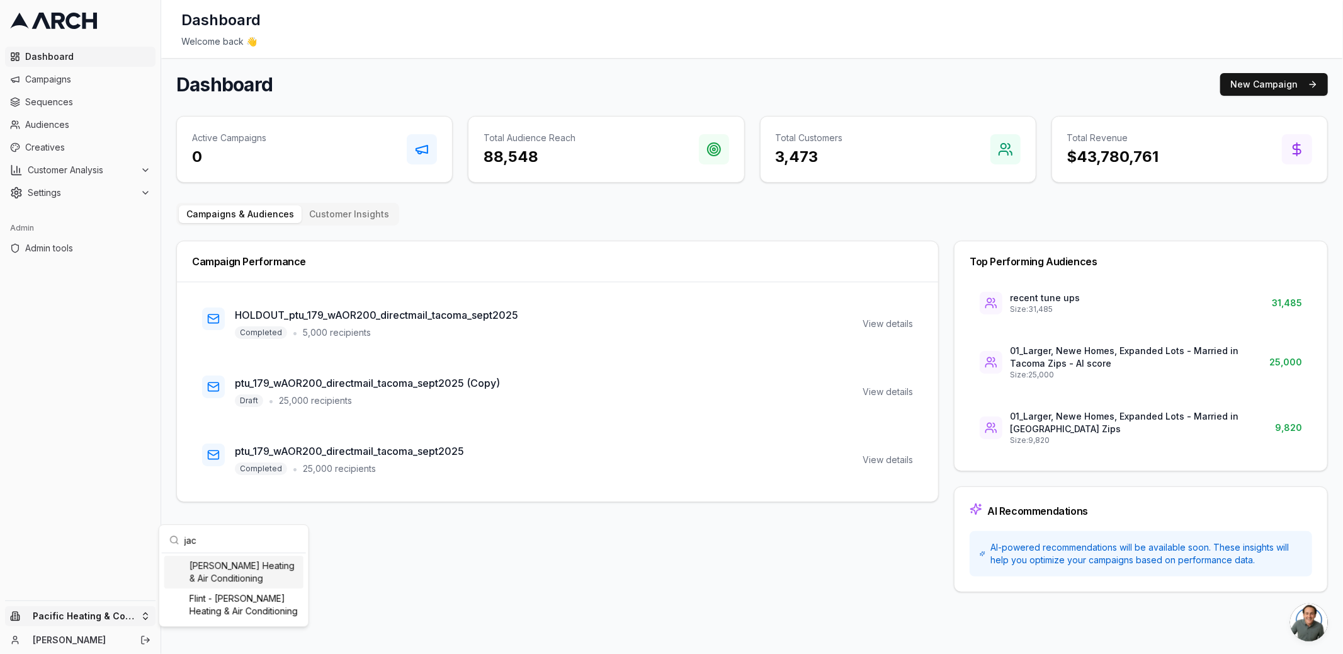
type input "jac"
click at [229, 572] on div "Jacobs Heating & Air Conditioning" at bounding box center [233, 571] width 139 height 33
